Goal: Find specific page/section: Find specific page/section

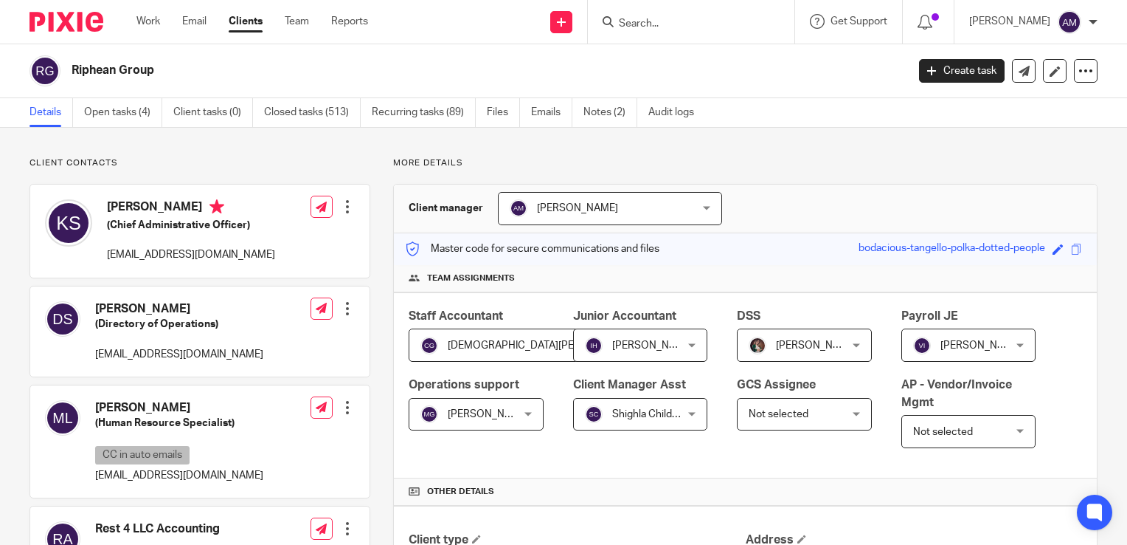
click at [670, 22] on input "Search" at bounding box center [684, 24] width 133 height 13
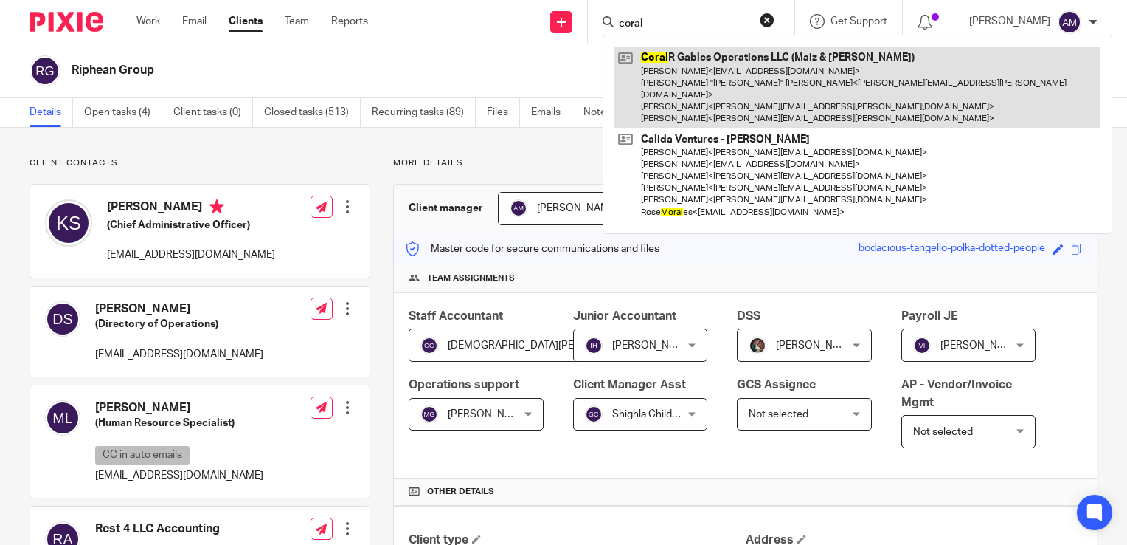
type input "coral"
click at [720, 90] on link at bounding box center [858, 87] width 486 height 82
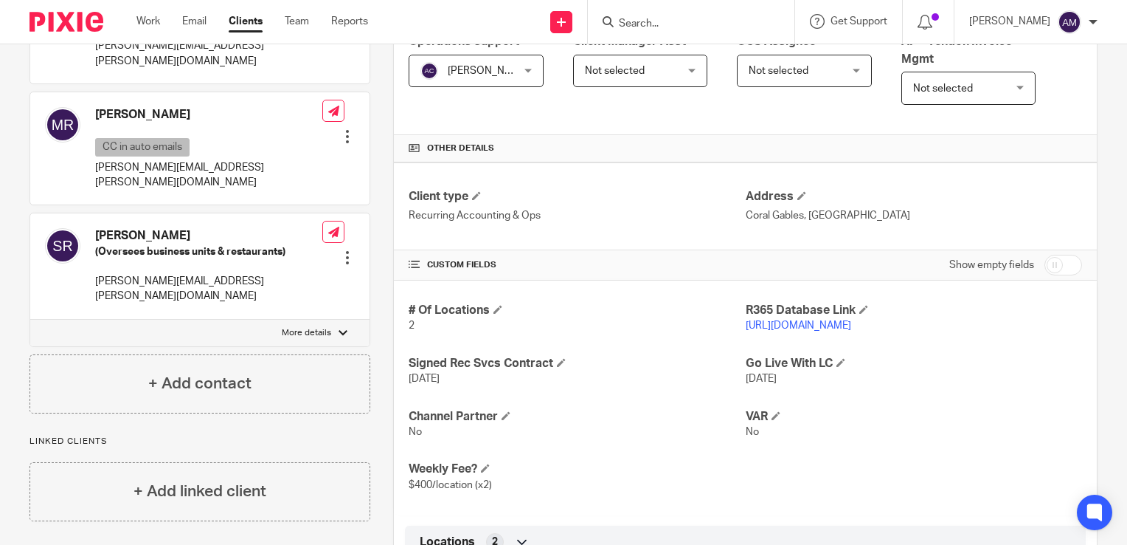
scroll to position [369, 0]
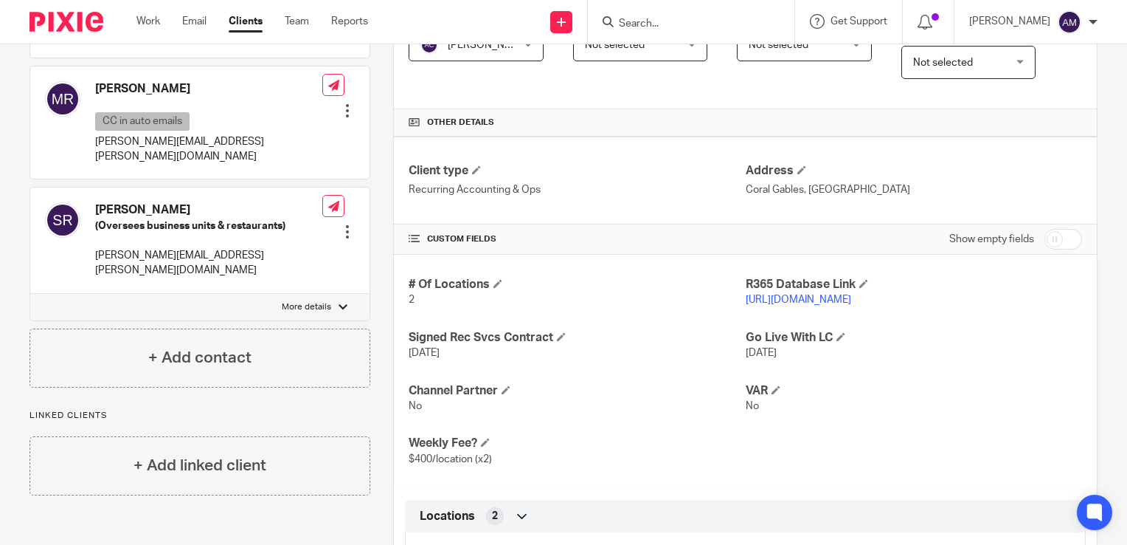
click at [799, 297] on link "[URL][DOMAIN_NAME]" at bounding box center [799, 299] width 106 height 10
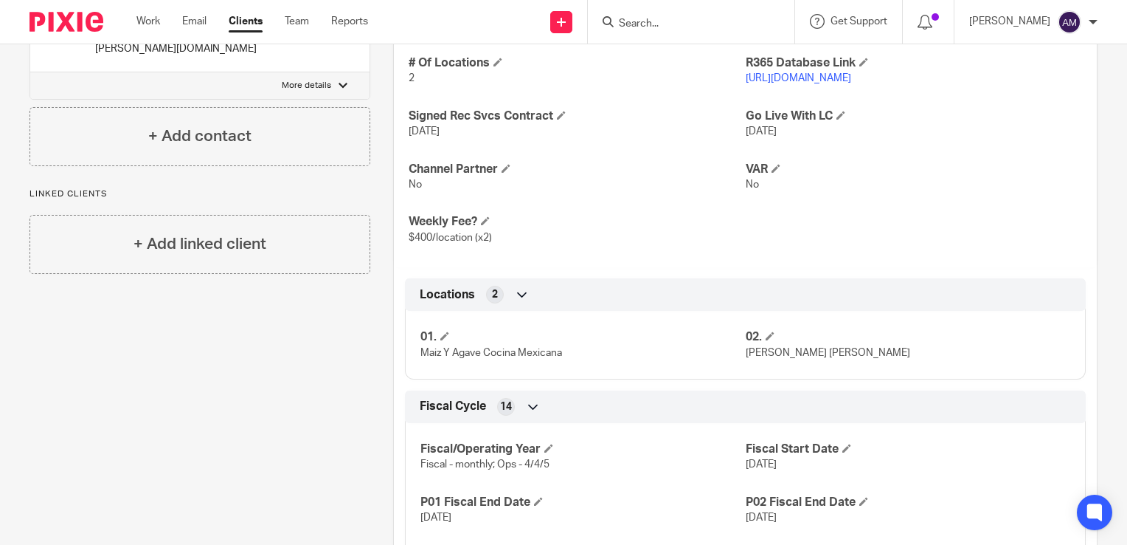
scroll to position [0, 0]
